Goal: Transaction & Acquisition: Book appointment/travel/reservation

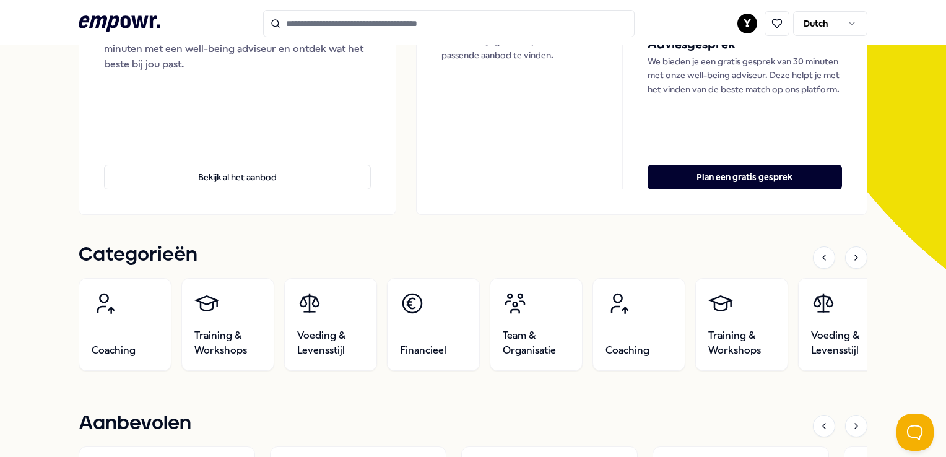
scroll to position [248, 0]
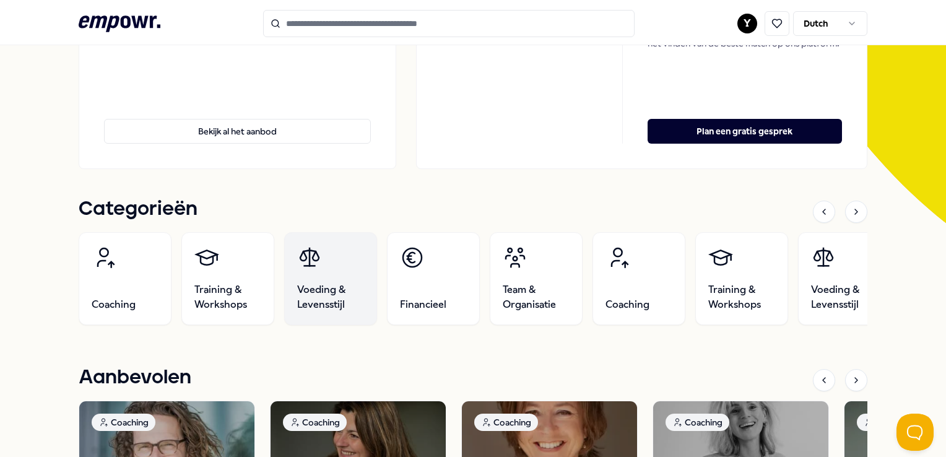
click at [336, 289] on span "Voeding & Levensstijl" at bounding box center [330, 297] width 67 height 30
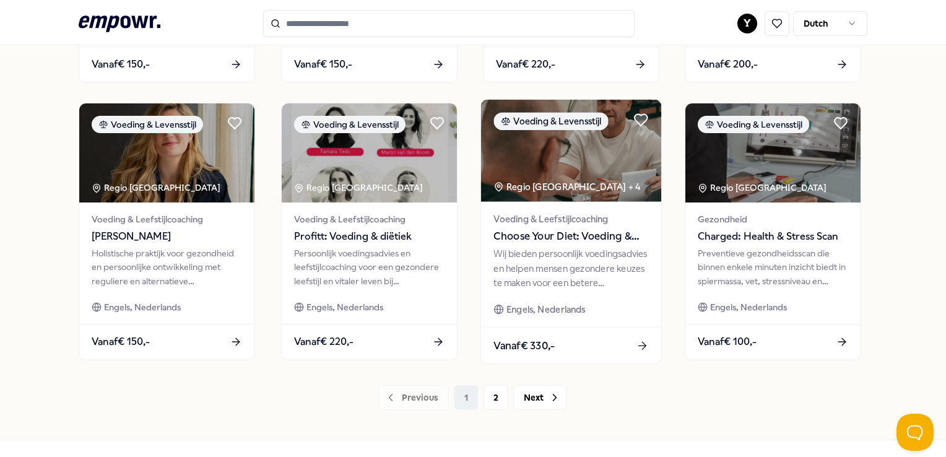
scroll to position [637, 0]
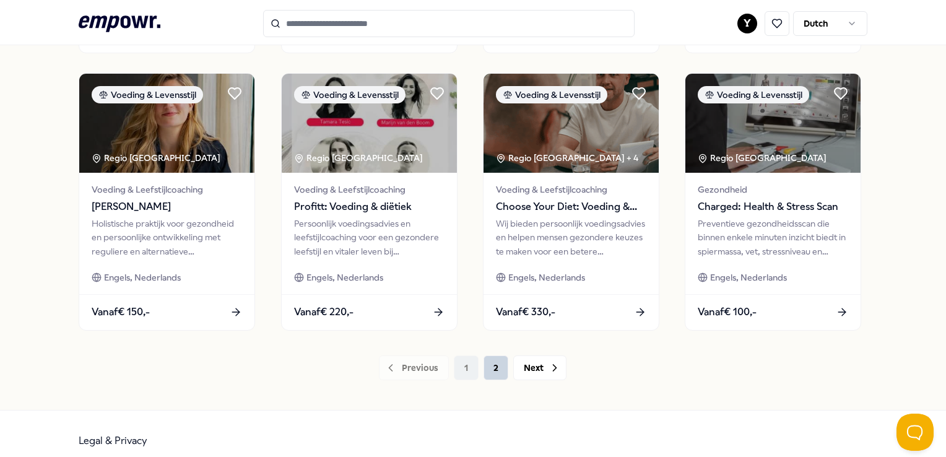
click at [492, 369] on button "2" at bounding box center [496, 367] width 25 height 25
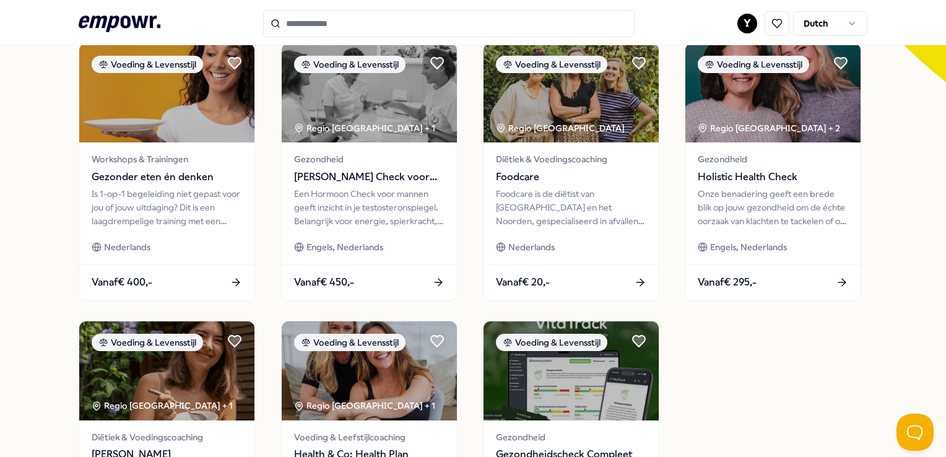
scroll to position [17, 0]
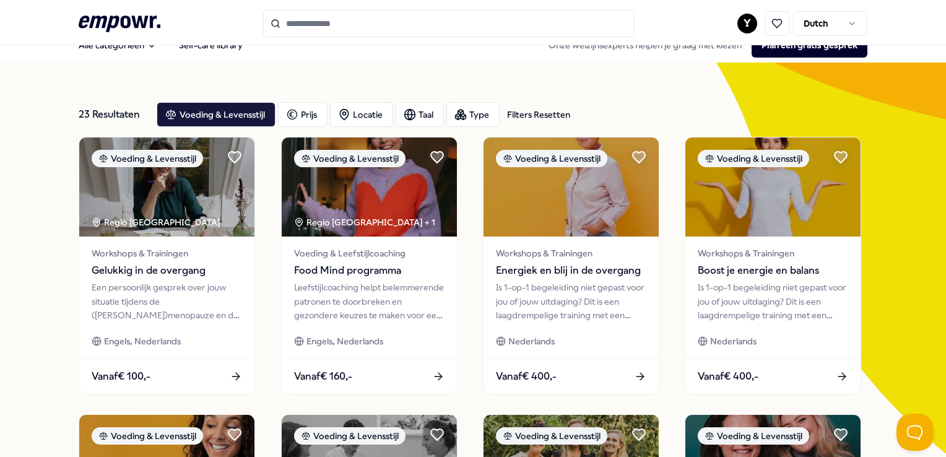
click at [313, 26] on input "Search for products, categories or subcategories" at bounding box center [449, 23] width 372 height 27
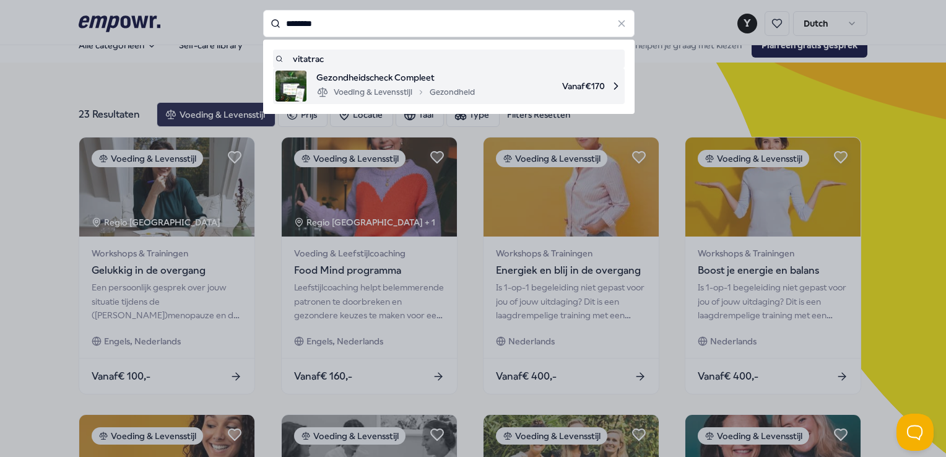
click at [346, 81] on span "Gezondheidscheck Compleet" at bounding box center [395, 78] width 159 height 14
type input "********"
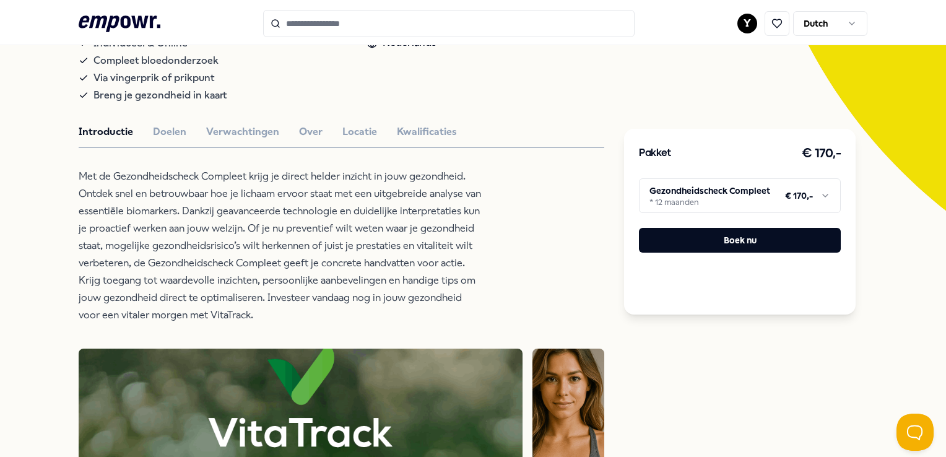
scroll to position [265, 0]
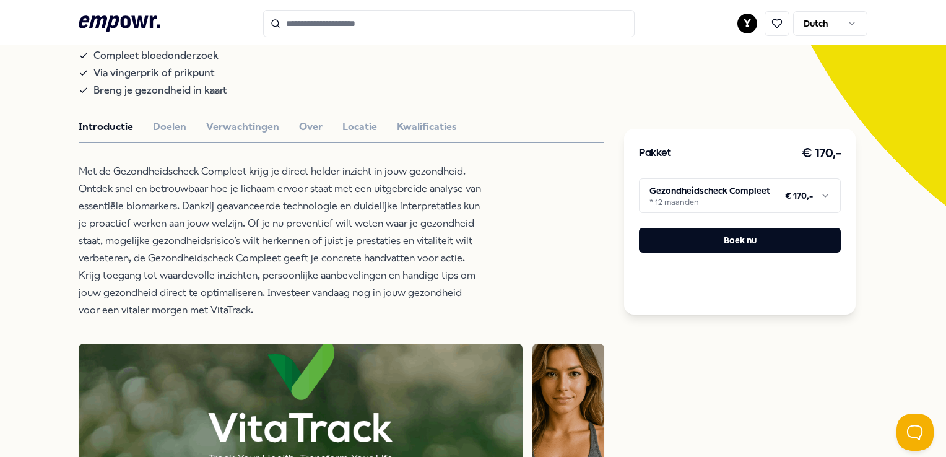
click at [803, 200] on html ".empowr-logo_svg__cls-1{fill:#03032f} Y Dutch Alle categorieën Self-care librar…" at bounding box center [473, 228] width 946 height 457
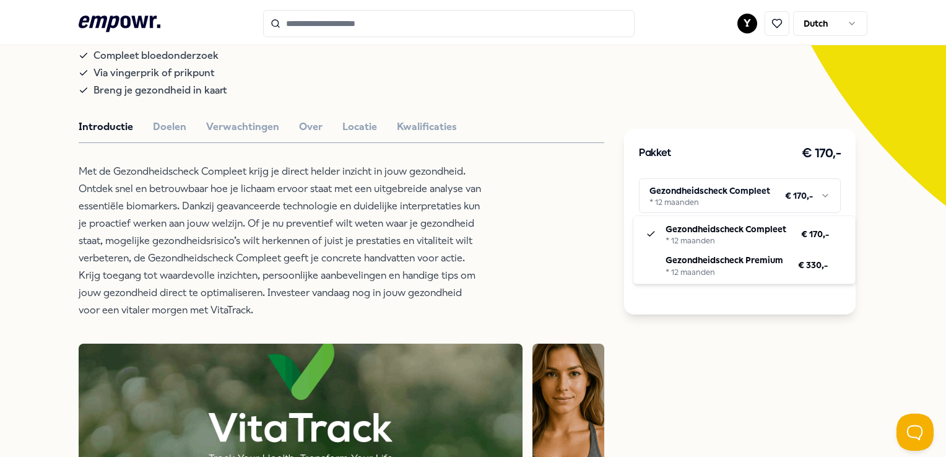
click at [803, 200] on html ".empowr-logo_svg__cls-1{fill:#03032f} Y Dutch Alle categorieën Self-care librar…" at bounding box center [473, 228] width 946 height 457
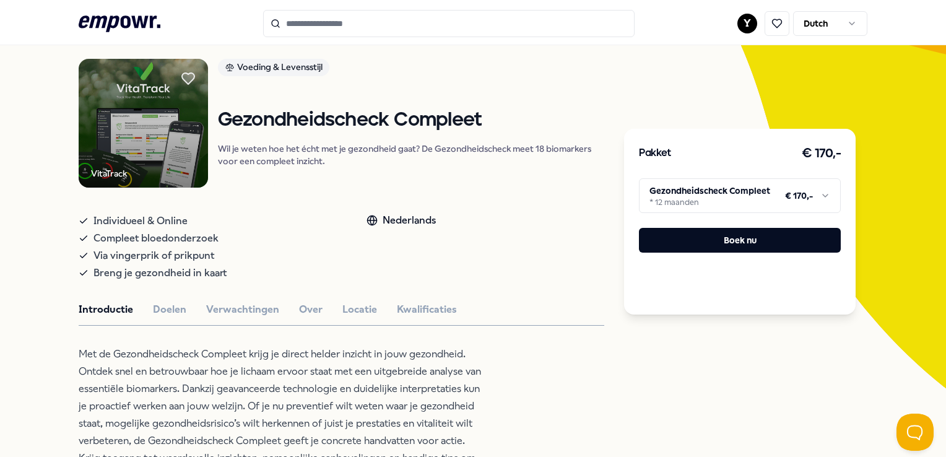
scroll to position [79, 0]
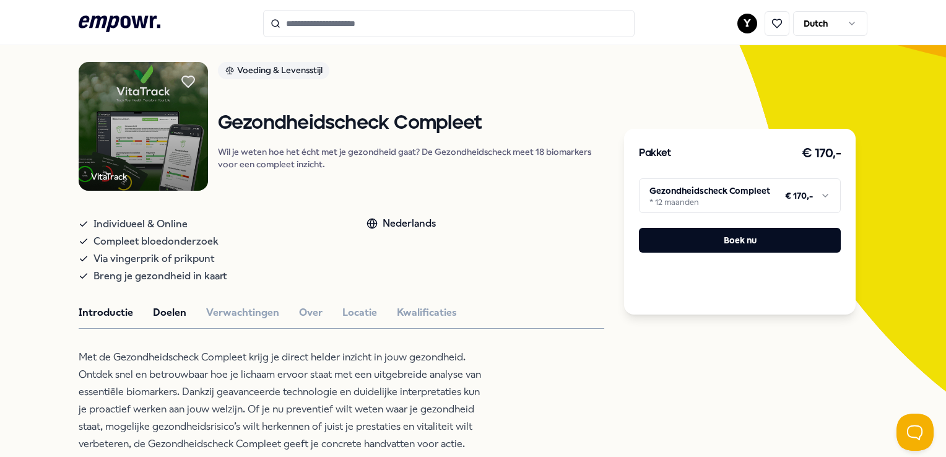
click at [168, 309] on button "Doelen" at bounding box center [169, 313] width 33 height 16
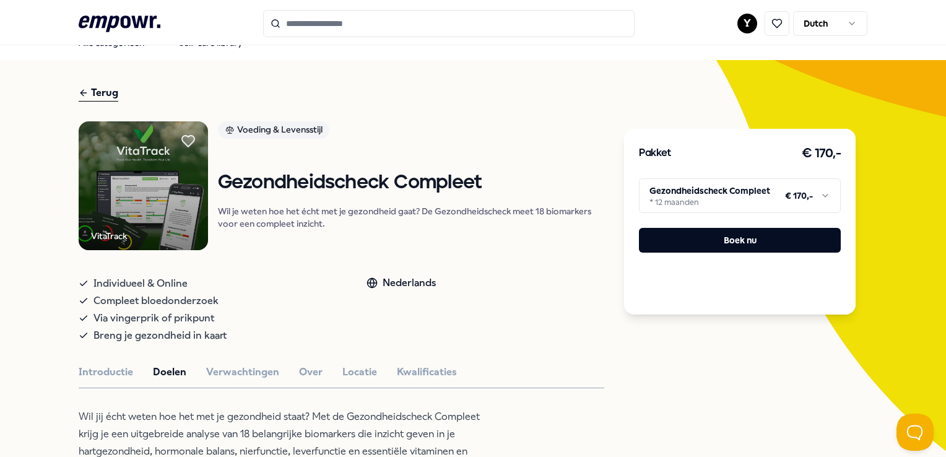
scroll to position [17, 0]
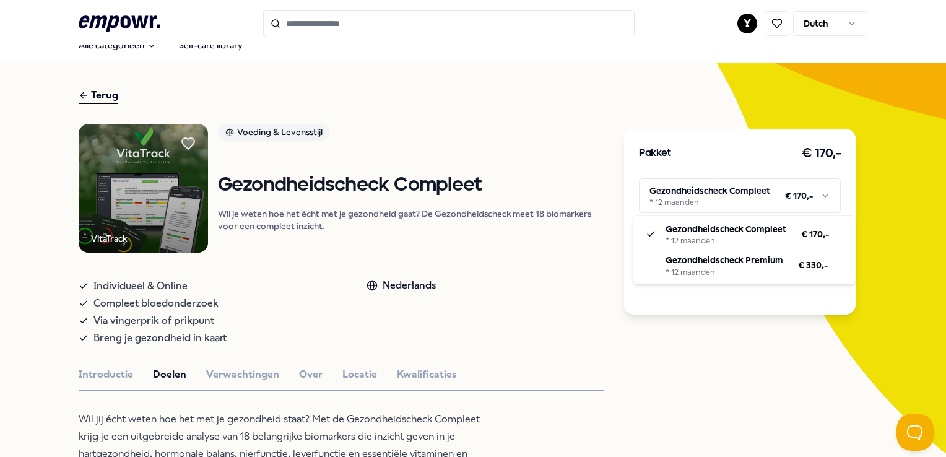
click at [805, 198] on html ".empowr-logo_svg__cls-1{fill:#03032f} Y Dutch Alle categorieën Self-care librar…" at bounding box center [473, 228] width 946 height 457
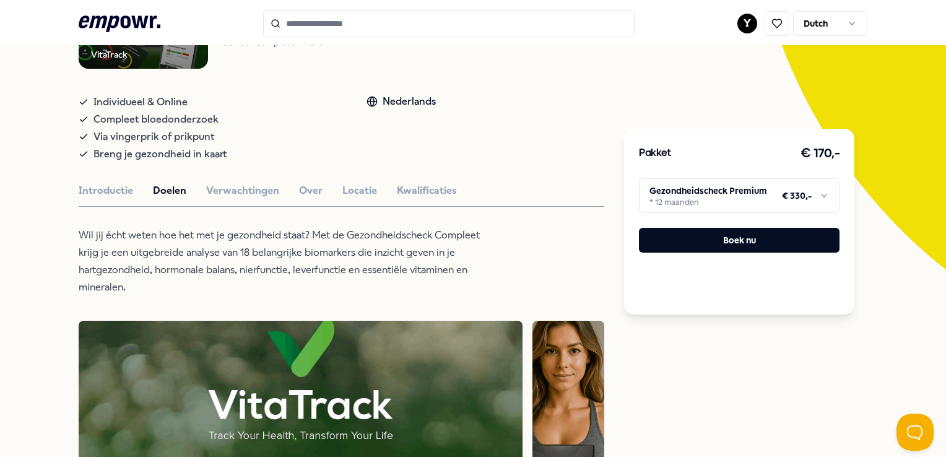
scroll to position [203, 0]
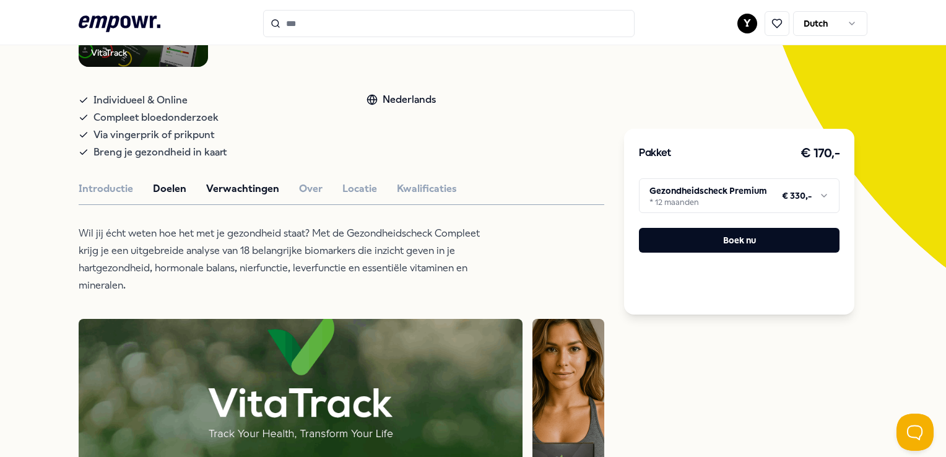
click at [251, 192] on button "Verwachtingen" at bounding box center [242, 189] width 73 height 16
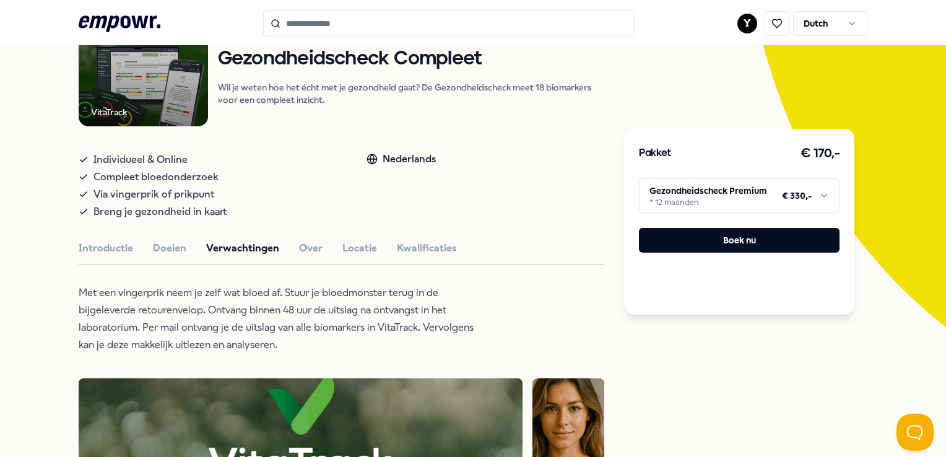
scroll to position [141, 0]
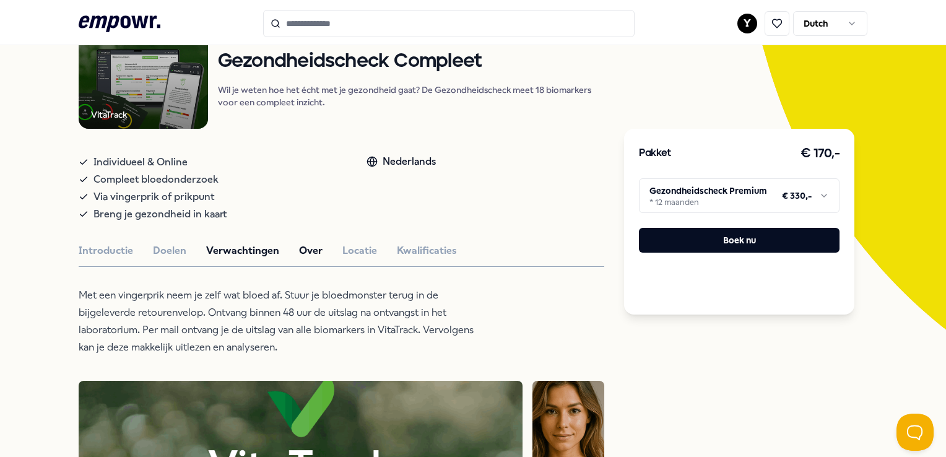
click at [300, 251] on button "Over" at bounding box center [311, 251] width 24 height 16
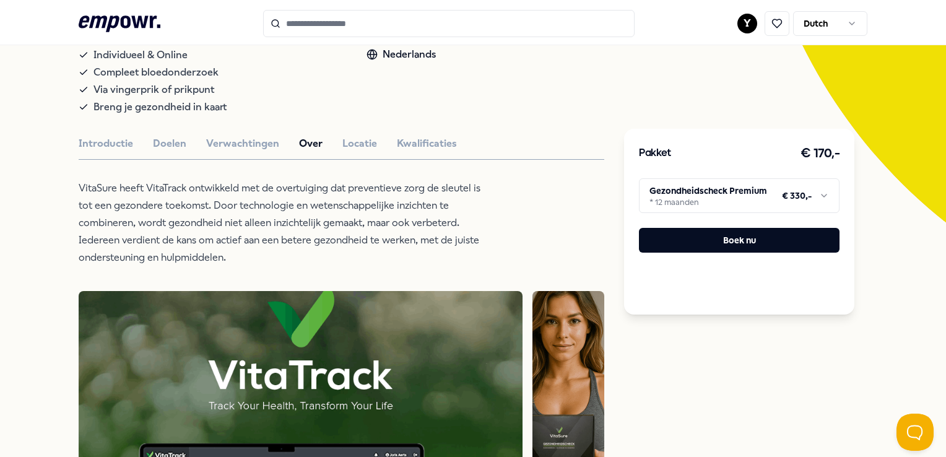
scroll to position [203, 0]
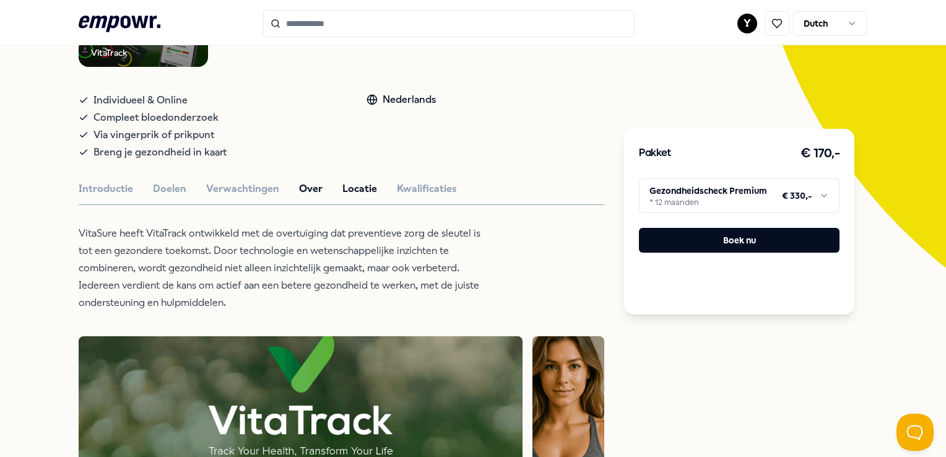
click at [349, 190] on button "Locatie" at bounding box center [359, 189] width 35 height 16
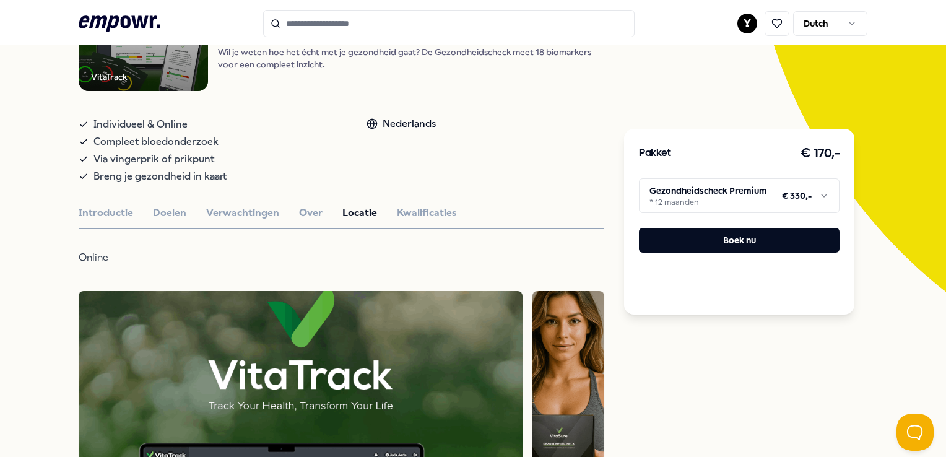
scroll to position [141, 0]
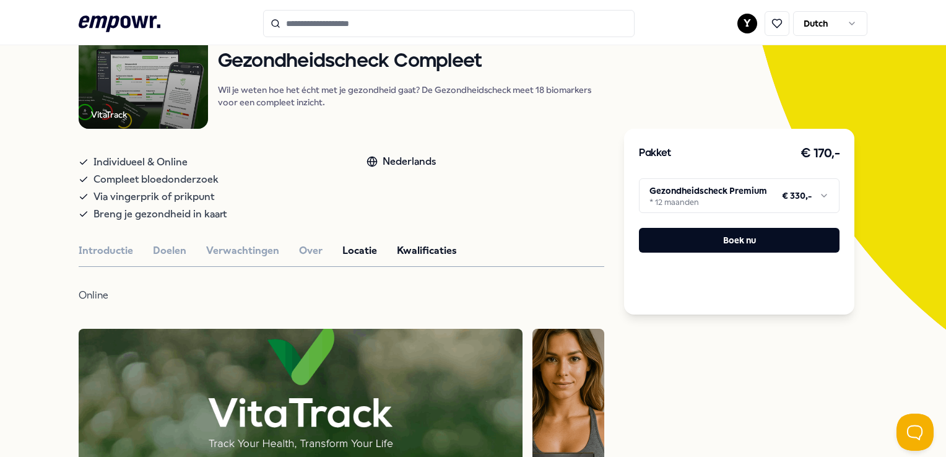
click at [410, 249] on button "Kwalificaties" at bounding box center [427, 251] width 60 height 16
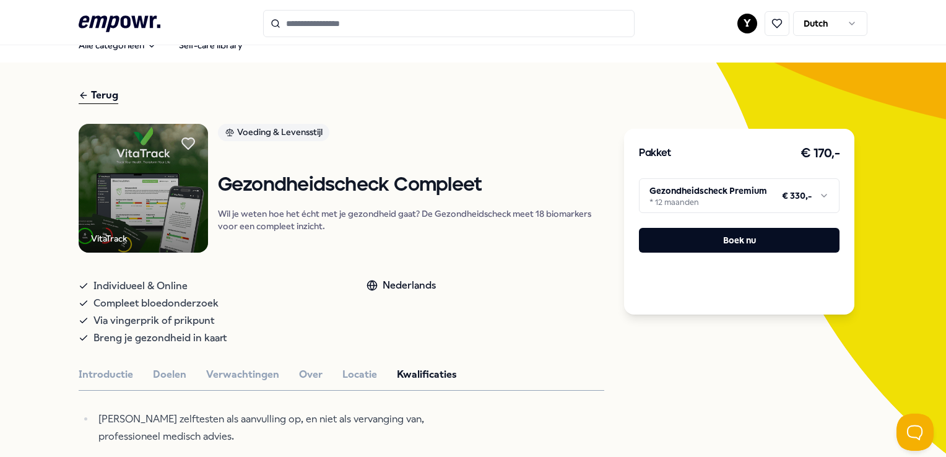
scroll to position [0, 0]
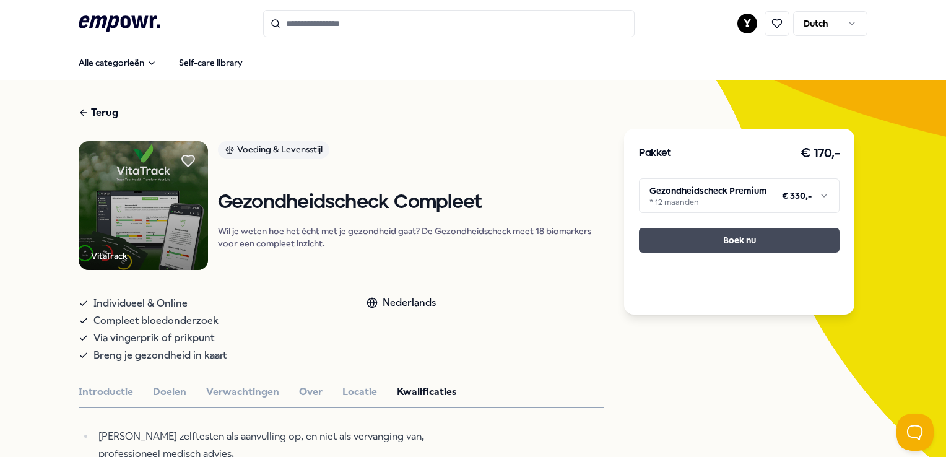
click at [748, 238] on button "Boek nu" at bounding box center [739, 240] width 201 height 25
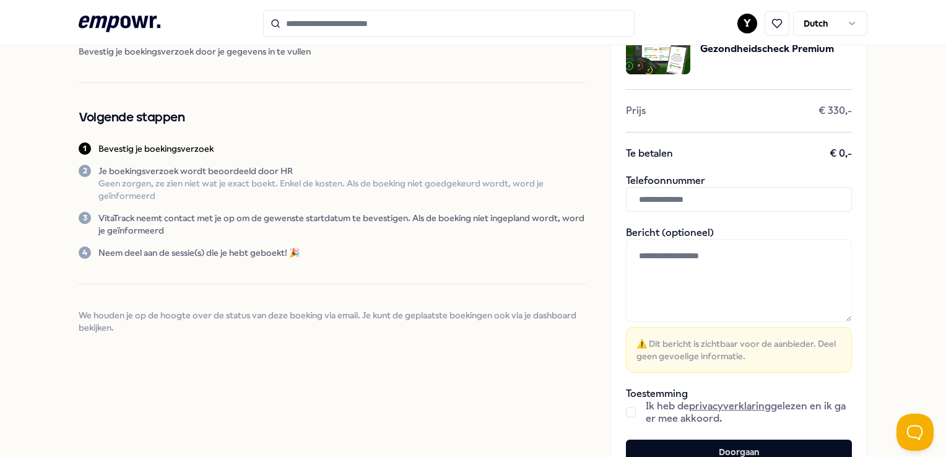
scroll to position [62, 0]
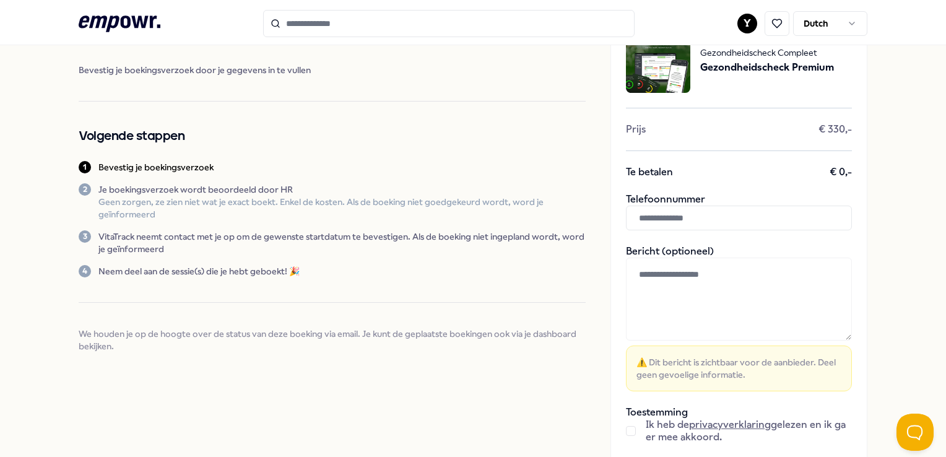
click at [651, 220] on input "text" at bounding box center [739, 218] width 226 height 25
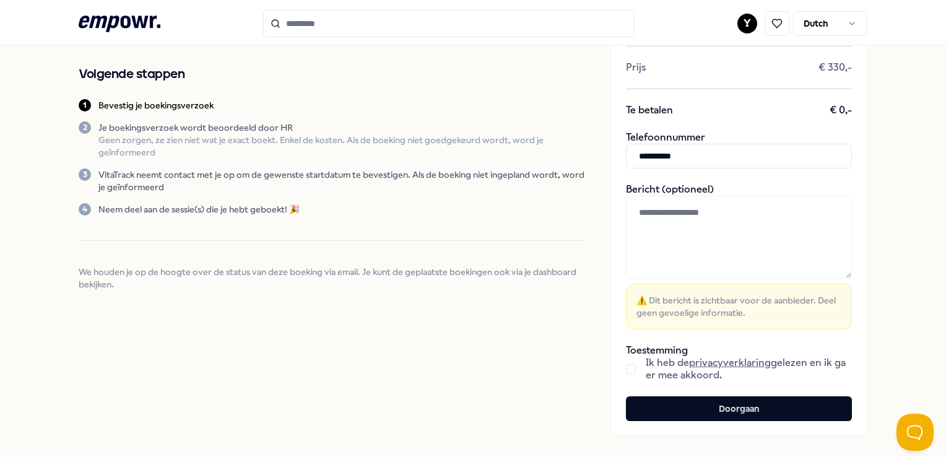
type input "**********"
click at [626, 368] on button "button" at bounding box center [631, 369] width 10 height 10
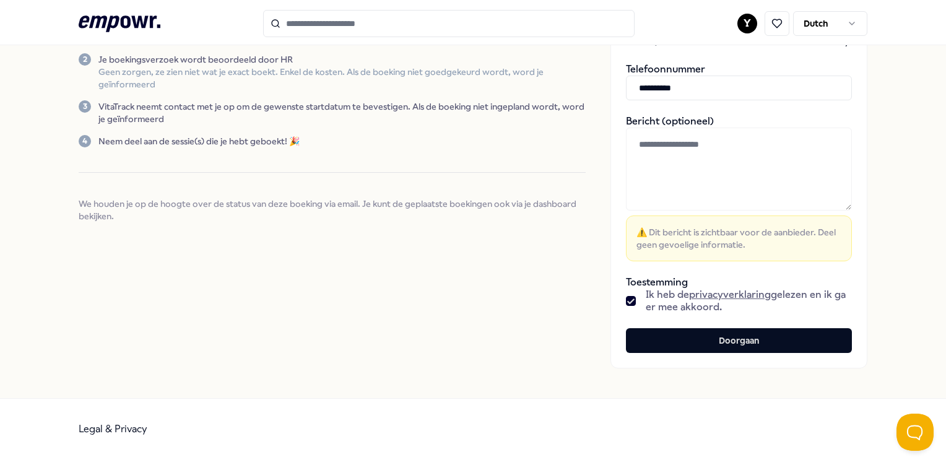
scroll to position [193, 0]
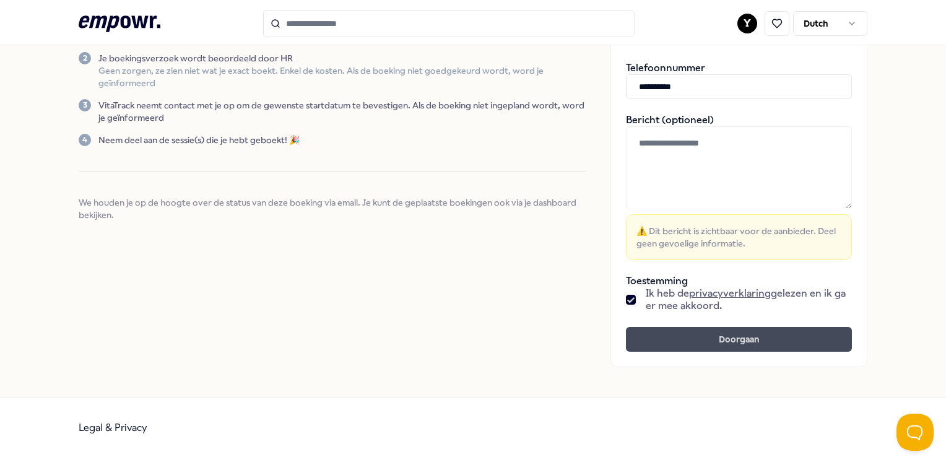
click at [756, 346] on button "Doorgaan" at bounding box center [739, 339] width 226 height 25
